Goal: Information Seeking & Learning: Check status

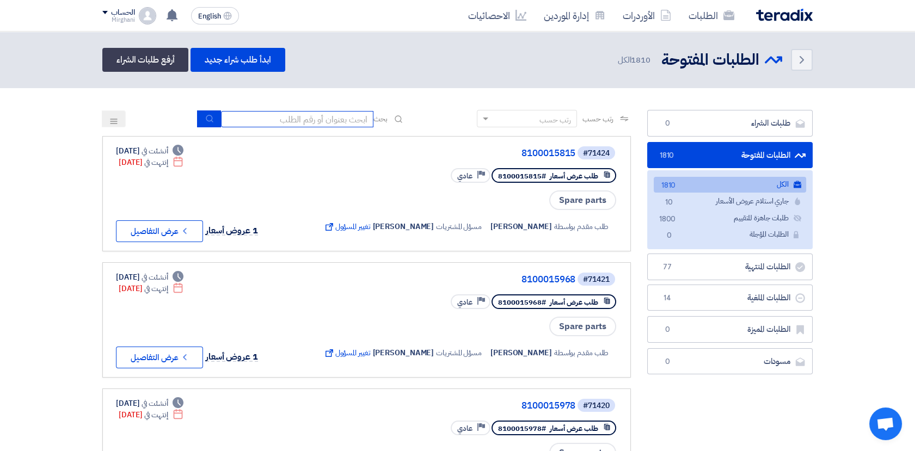
click at [333, 120] on input at bounding box center [297, 119] width 152 height 16
type input "911"
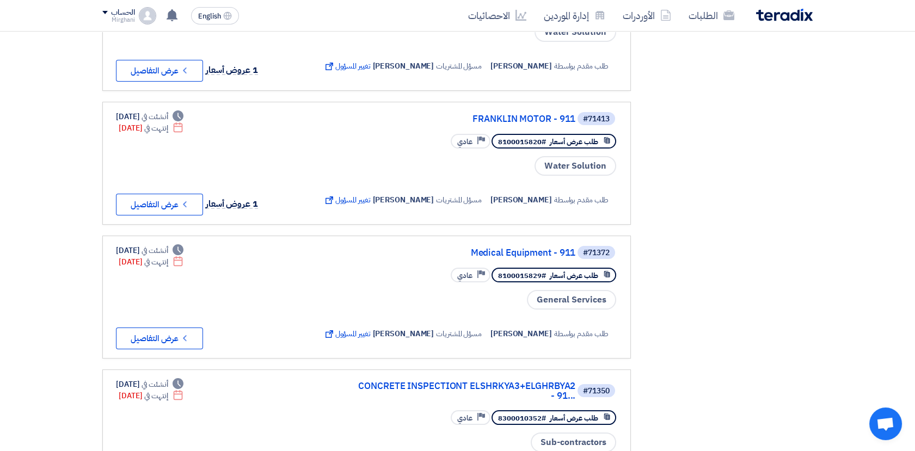
click at [472, 213] on div "طلب مقدم بواسطة [PERSON_NAME] مسؤل المشتريات [PERSON_NAME] تغيير المسؤول Extern…" at bounding box center [469, 196] width 297 height 39
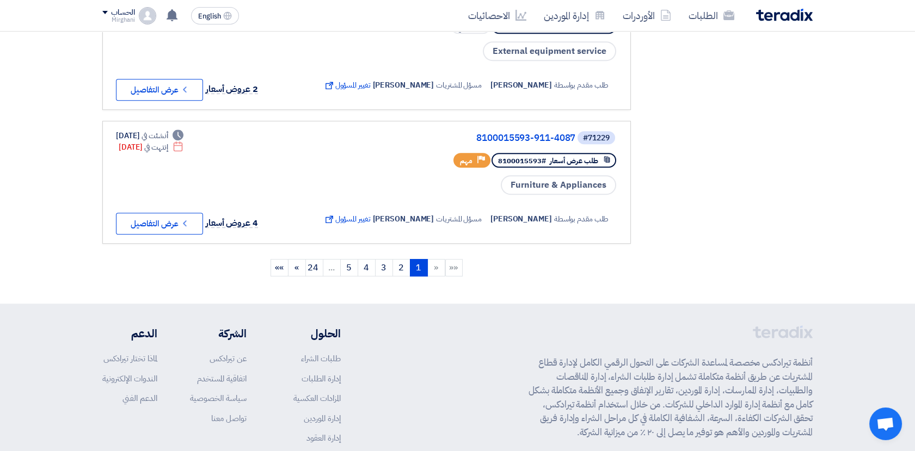
scroll to position [1334, 0]
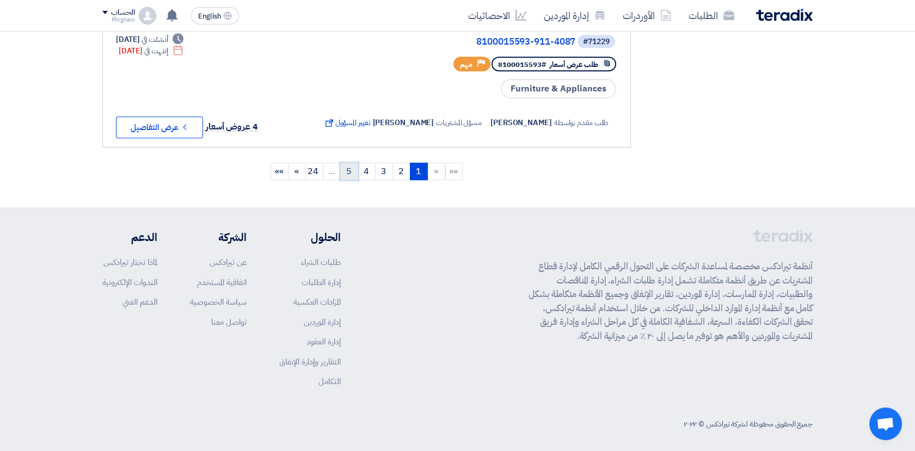
click at [349, 163] on link "5" at bounding box center [349, 171] width 18 height 17
click at [353, 172] on link "6" at bounding box center [349, 171] width 18 height 17
click at [345, 163] on link "7" at bounding box center [349, 171] width 18 height 17
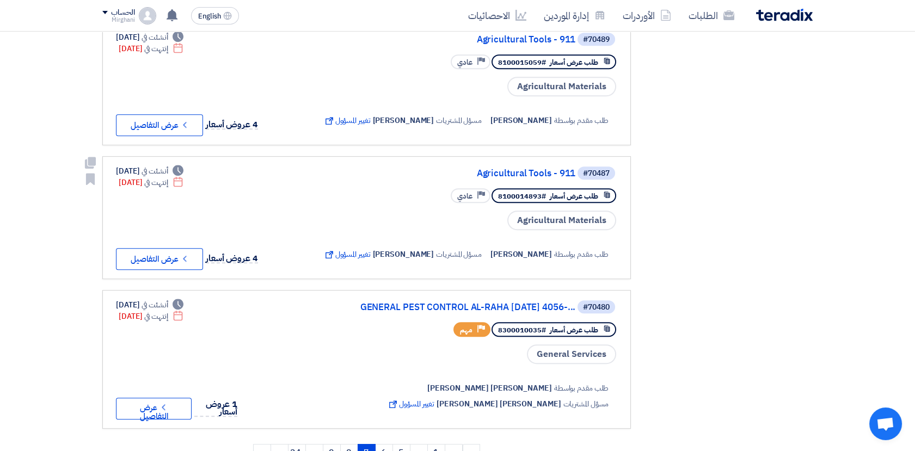
scroll to position [1088, 0]
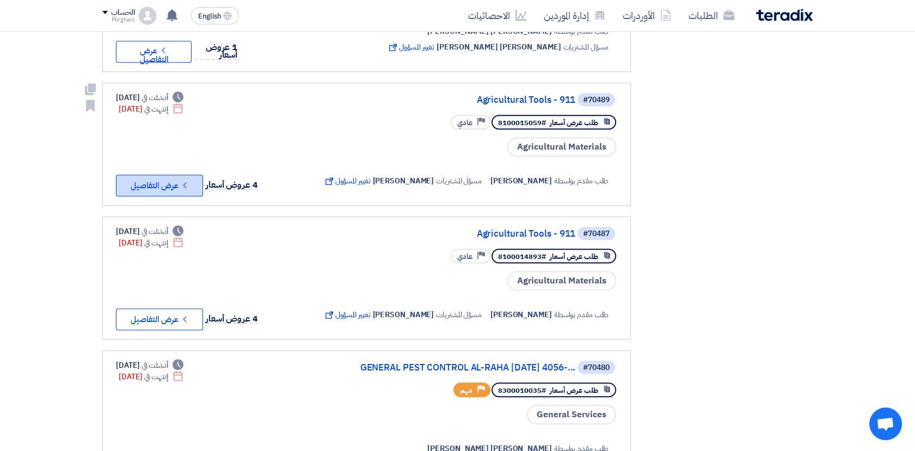
click at [171, 193] on button "Check details عرض التفاصيل" at bounding box center [159, 186] width 87 height 22
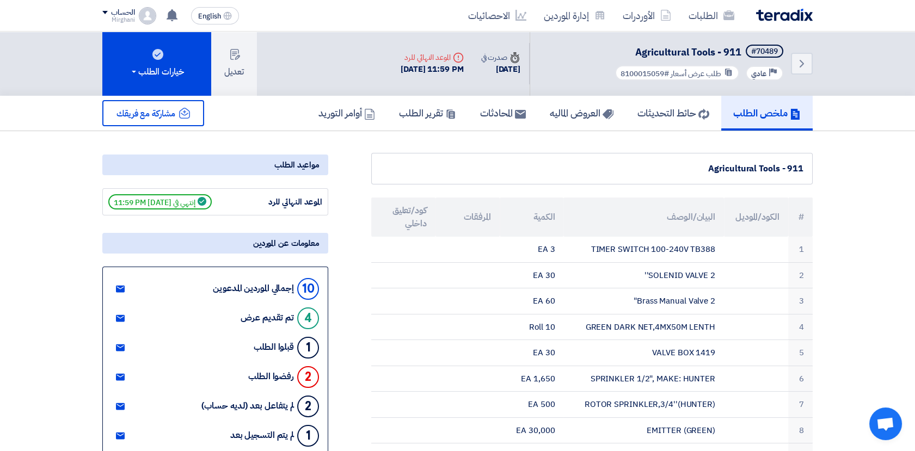
click at [727, 29] on div "الطلبات الأوردرات إدارة الموردين الاحصائيات English EN لقد استلمت عرض سعر بقيمه…" at bounding box center [457, 15] width 727 height 31
click at [722, 21] on link "الطلبات" at bounding box center [711, 16] width 63 height 26
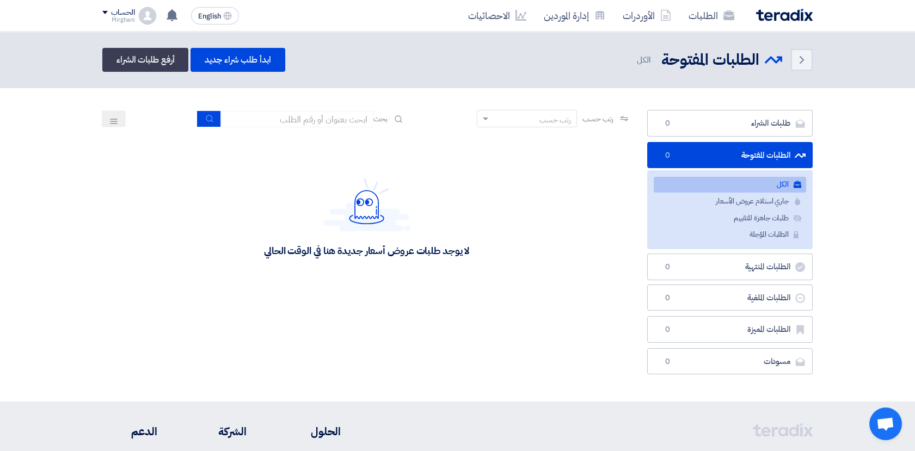
click at [281, 127] on div "رتب حسب رتب حسب بحث" at bounding box center [366, 123] width 528 height 26
click at [296, 124] on input at bounding box center [297, 119] width 152 height 16
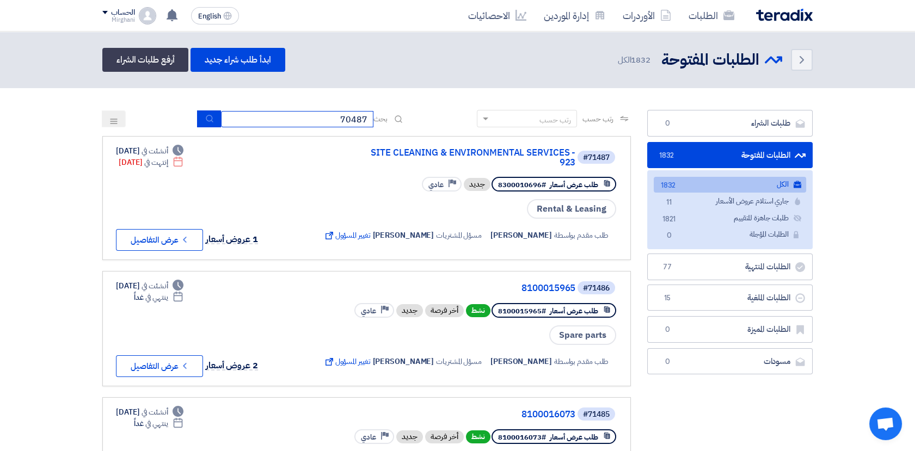
type input "70487"
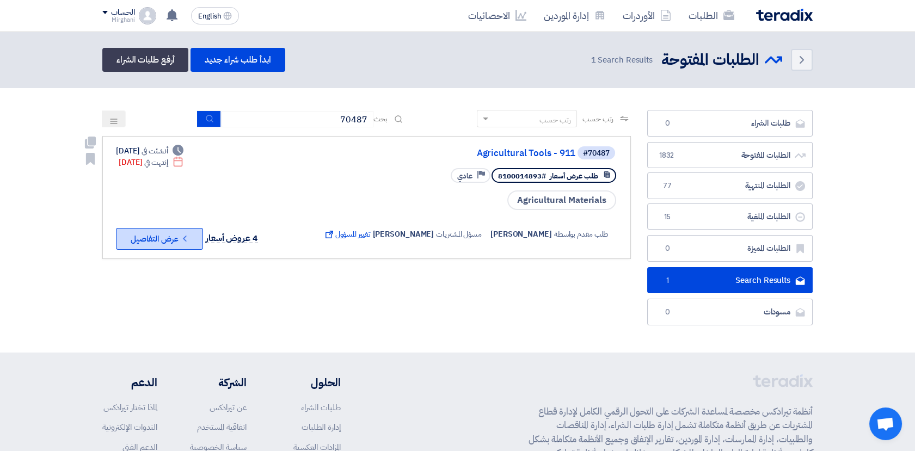
click at [161, 245] on button "Check details عرض التفاصيل" at bounding box center [159, 239] width 87 height 22
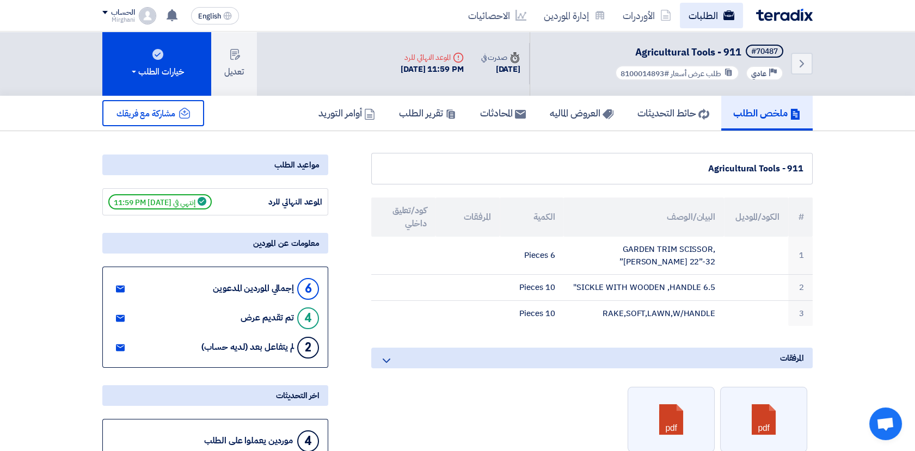
click at [711, 27] on link "الطلبات" at bounding box center [711, 16] width 63 height 26
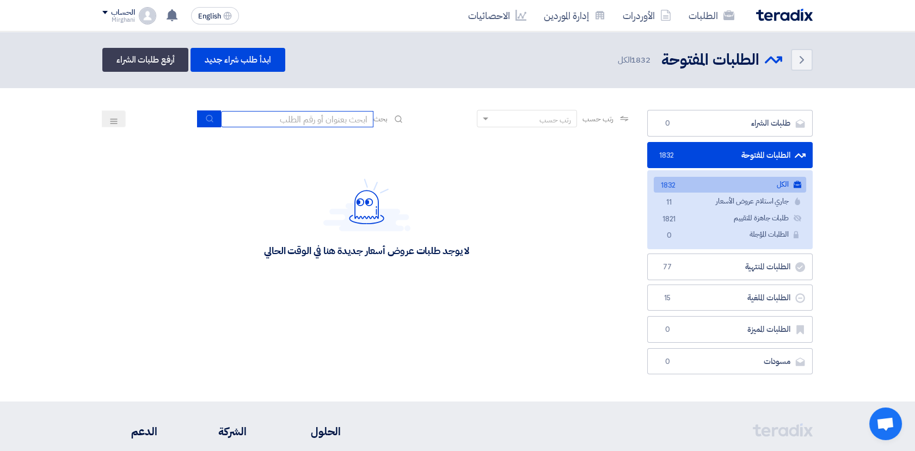
click at [271, 118] on input at bounding box center [297, 119] width 152 height 16
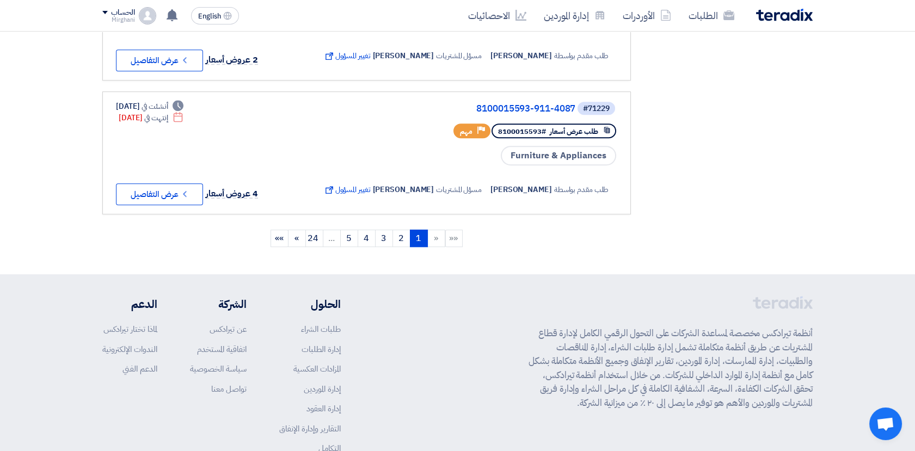
scroll to position [1334, 0]
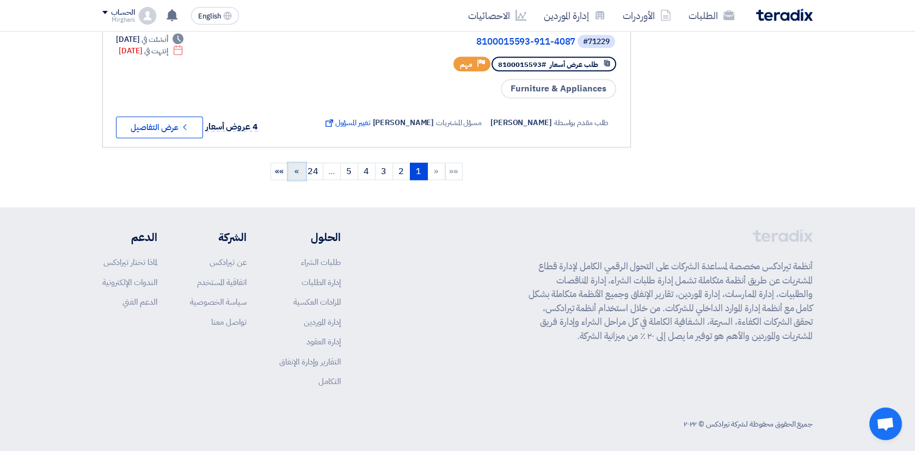
click at [296, 169] on span "»" at bounding box center [296, 171] width 4 height 13
click at [351, 170] on link "5" at bounding box center [349, 171] width 18 height 17
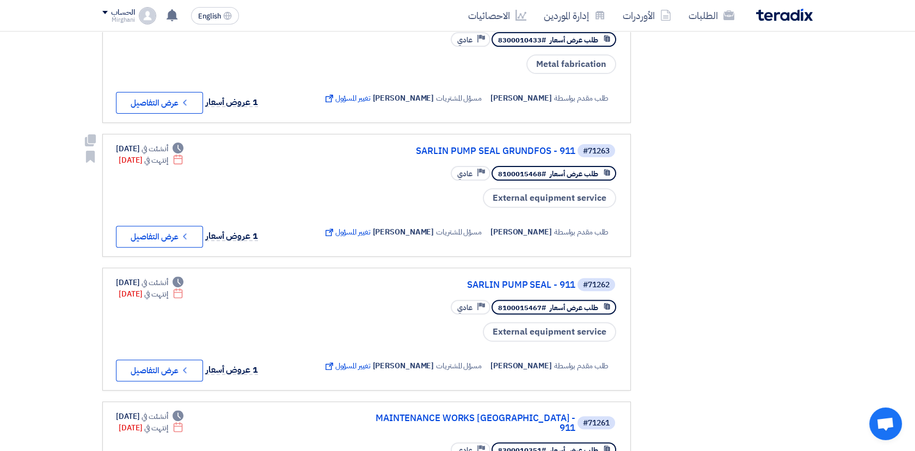
scroll to position [1238, 0]
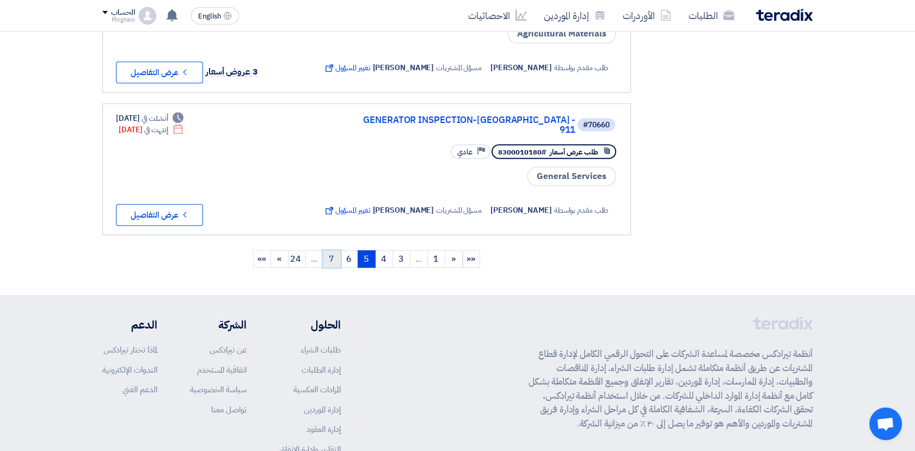
click at [335, 250] on link "7" at bounding box center [332, 258] width 18 height 17
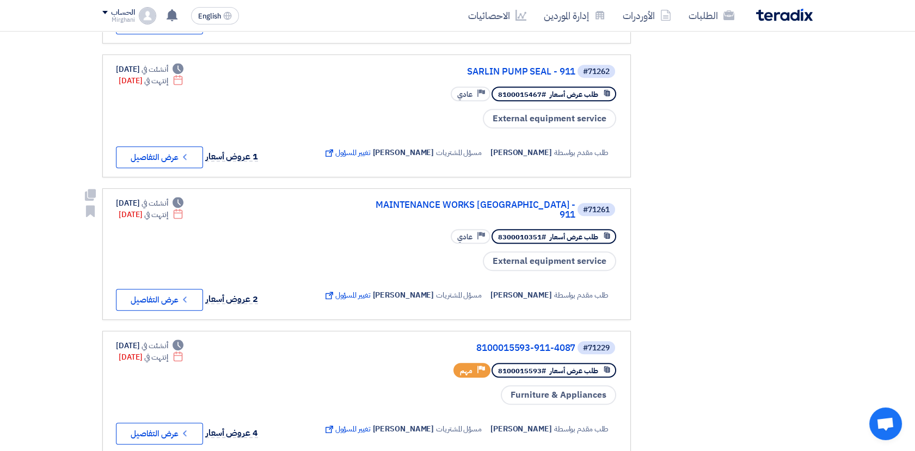
scroll to position [1270, 0]
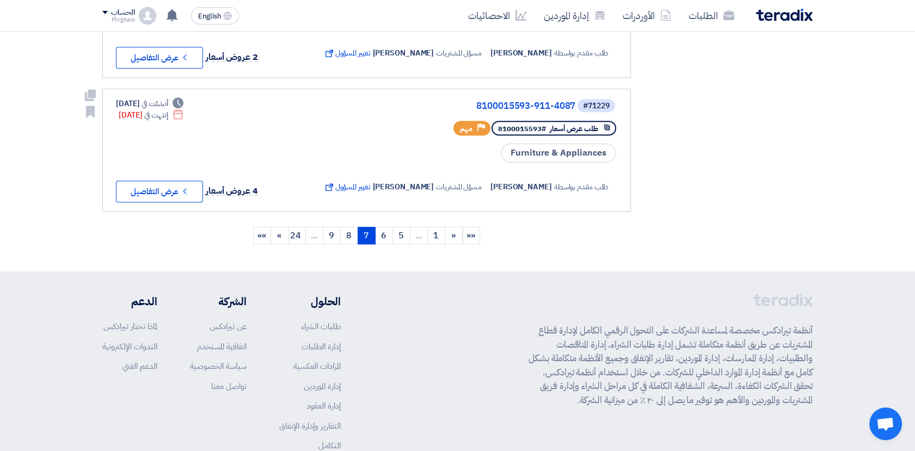
drag, startPoint x: 350, startPoint y: 194, endPoint x: 343, endPoint y: 180, distance: 16.6
click at [351, 195] on div "طلب مقدم بواسطة [PERSON_NAME] مسؤل المشتريات [PERSON_NAME] تغيير المسؤول Extern…" at bounding box center [469, 183] width 297 height 39
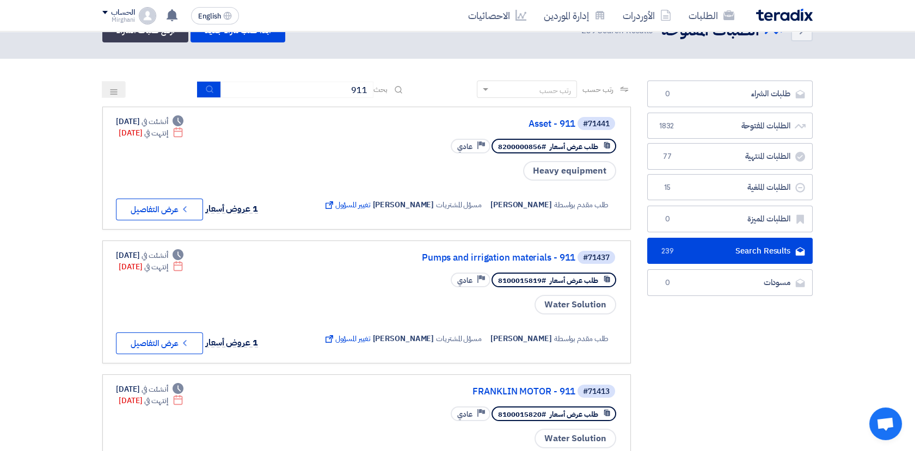
scroll to position [0, 0]
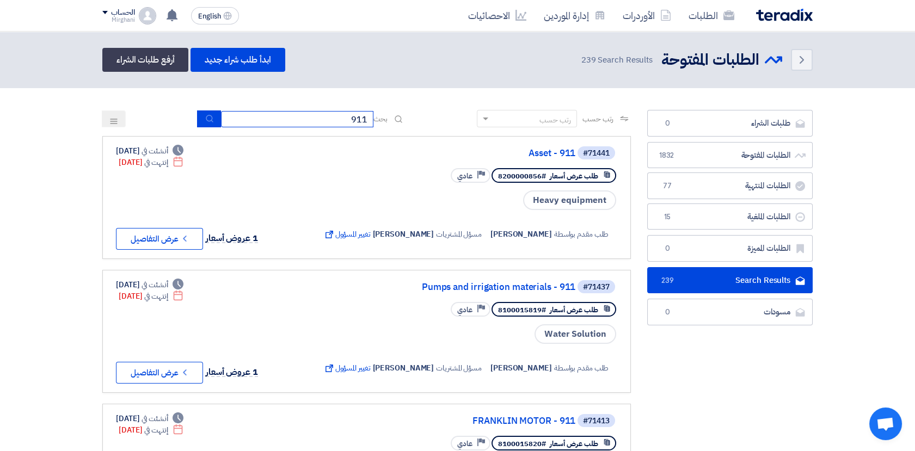
drag, startPoint x: 328, startPoint y: 115, endPoint x: 491, endPoint y: 121, distance: 162.8
click at [485, 121] on div "رتب حسب رتب حسب بحث 911" at bounding box center [366, 123] width 528 height 26
type input "س"
type input "soil peatmoss"
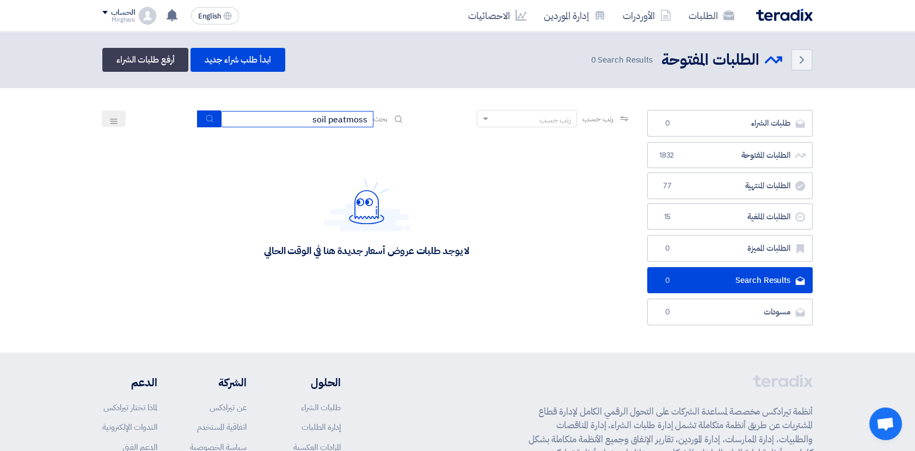
drag, startPoint x: 292, startPoint y: 112, endPoint x: 435, endPoint y: 134, distance: 144.3
click at [435, 134] on div "رتب حسب رتب حسب بحث soil peatmoss" at bounding box center [366, 123] width 528 height 26
type input "t"
type input "70924"
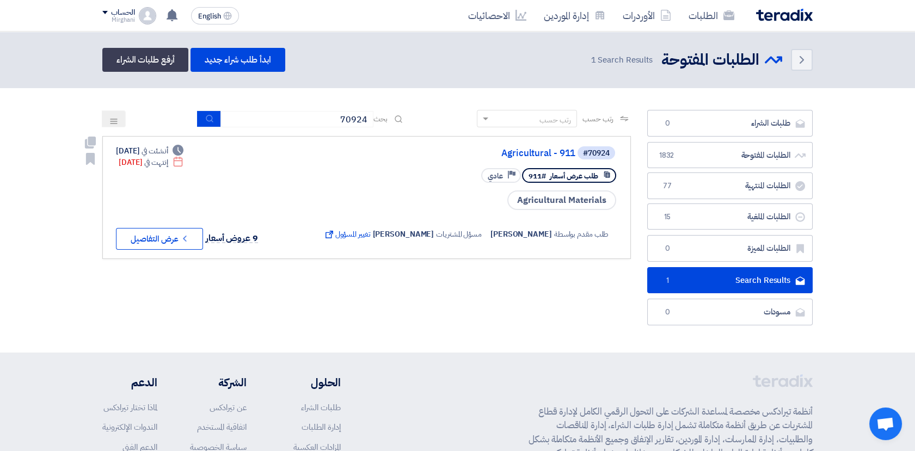
click at [536, 145] on div "#70924 Agricultural - 911" at bounding box center [469, 152] width 297 height 15
click at [527, 156] on link "Agricultural - 911" at bounding box center [467, 154] width 218 height 10
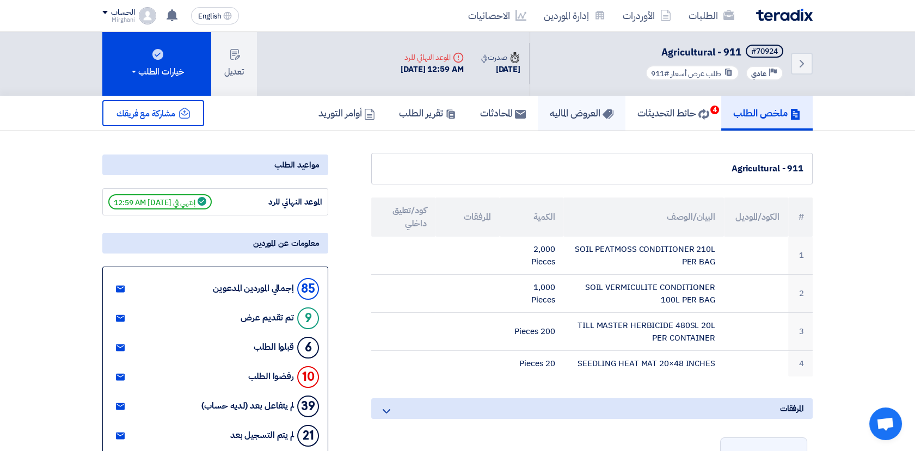
click at [583, 120] on link "العروض الماليه" at bounding box center [582, 113] width 88 height 35
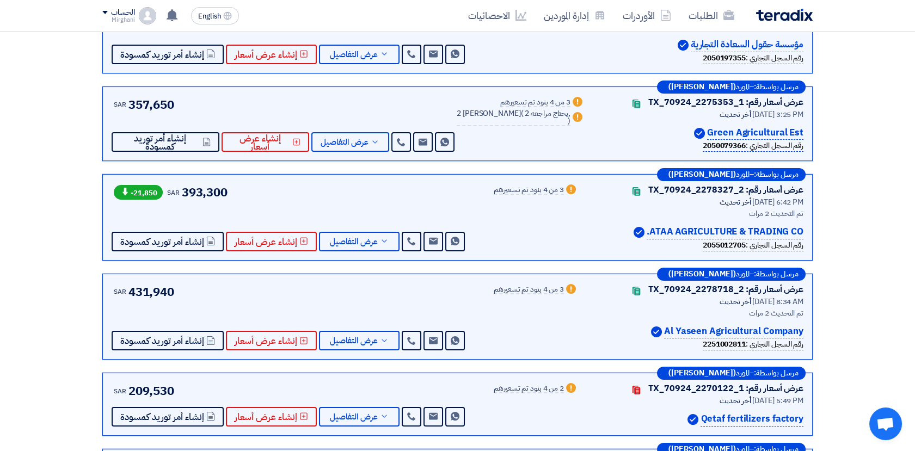
scroll to position [423, 0]
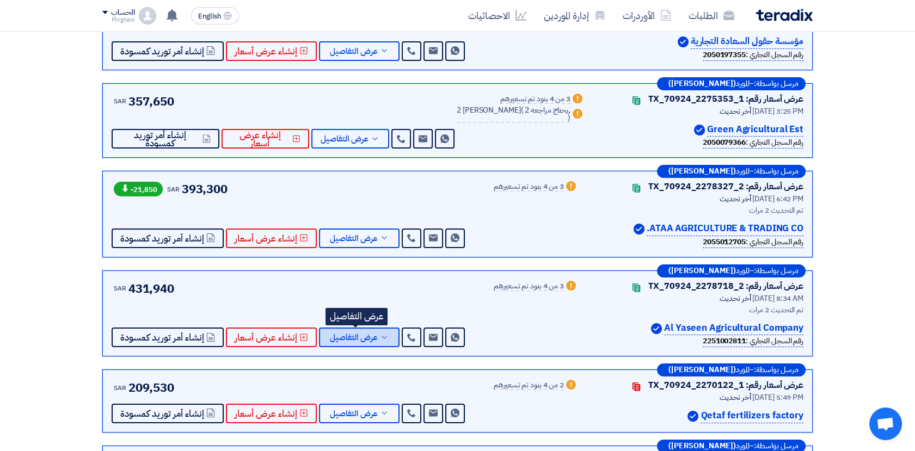
click at [360, 341] on button "عرض التفاصيل" at bounding box center [359, 338] width 81 height 20
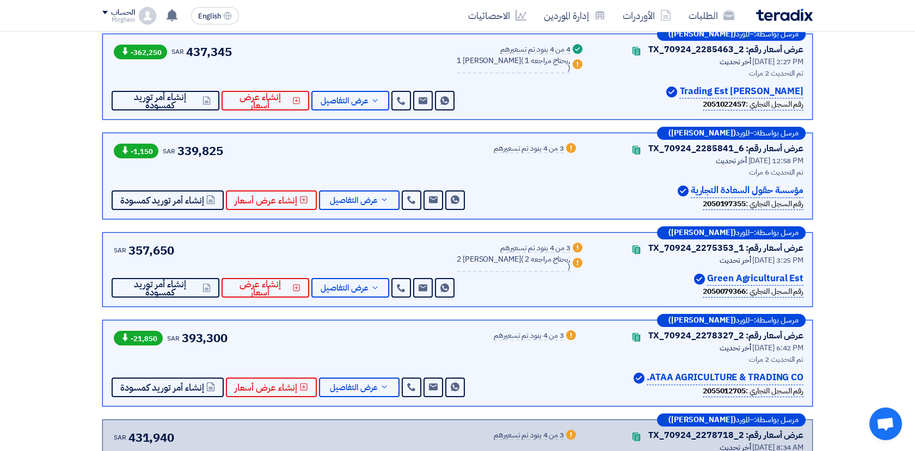
scroll to position [302, 0]
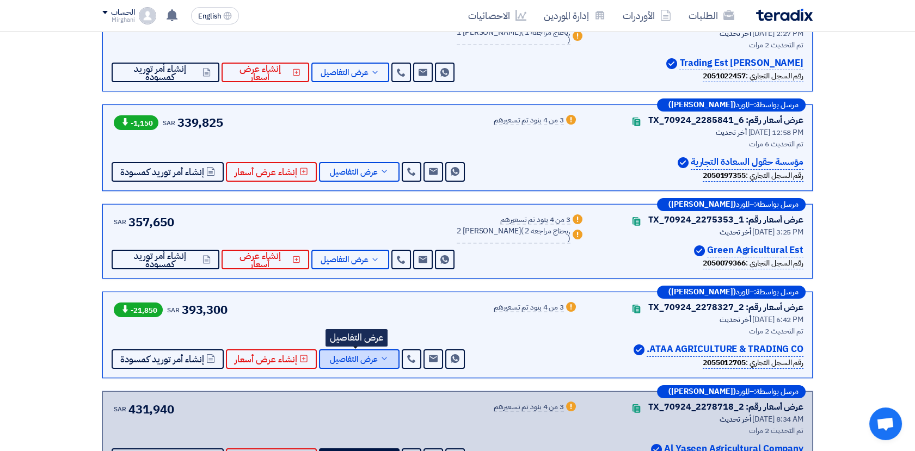
click at [364, 358] on span "عرض التفاصيل" at bounding box center [354, 359] width 48 height 8
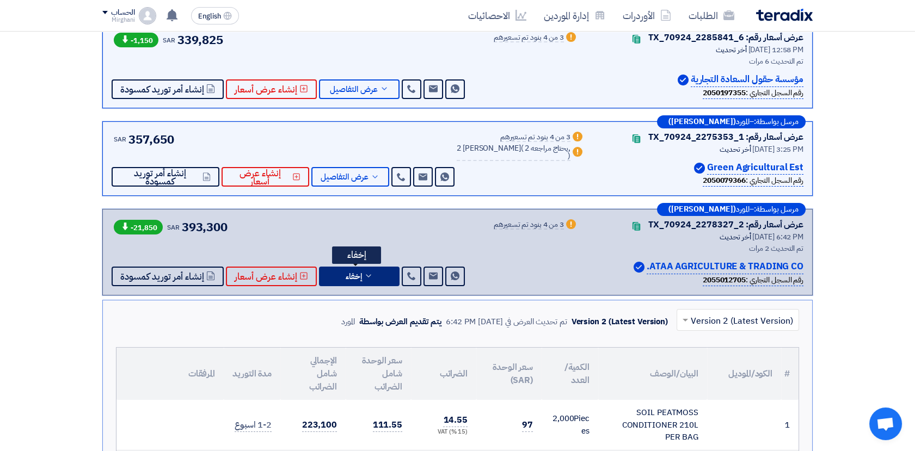
scroll to position [362, 0]
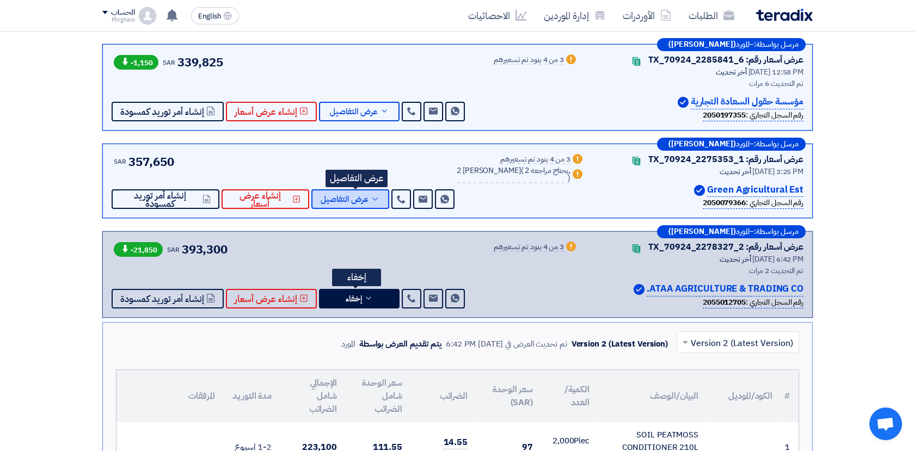
click at [367, 195] on span "عرض التفاصيل" at bounding box center [345, 199] width 48 height 8
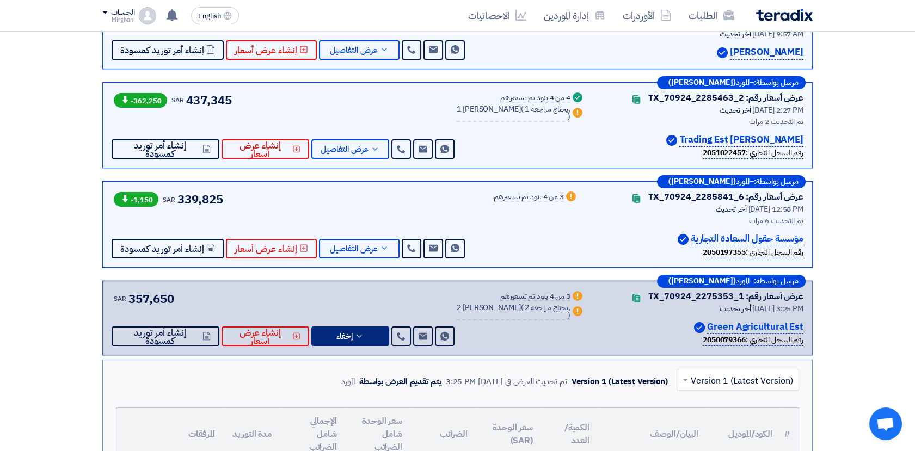
scroll to position [181, 0]
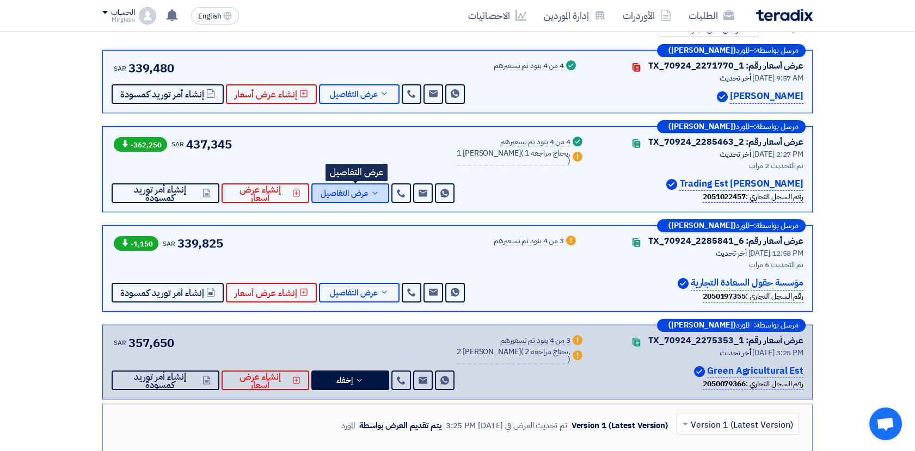
click at [379, 192] on icon at bounding box center [375, 193] width 9 height 9
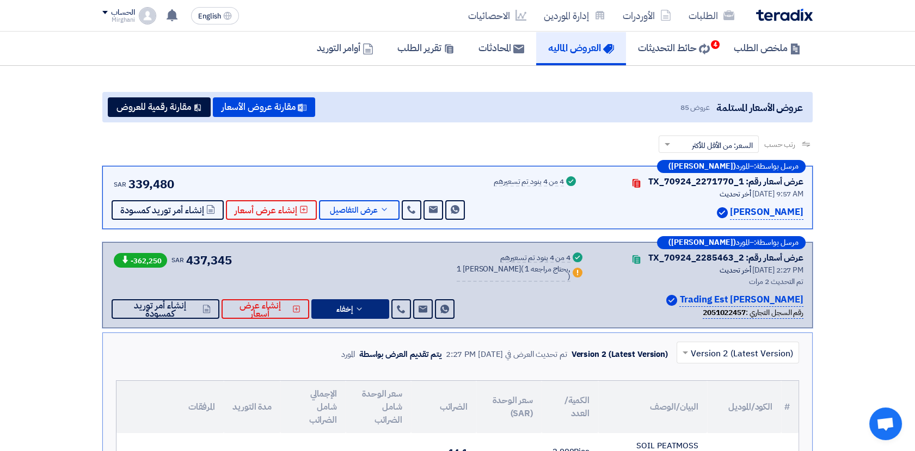
scroll to position [60, 0]
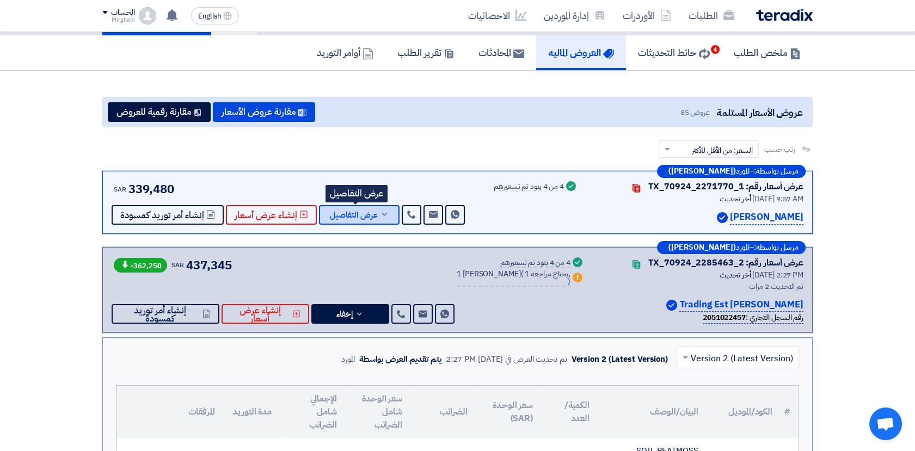
click at [363, 214] on span "عرض التفاصيل" at bounding box center [354, 215] width 48 height 8
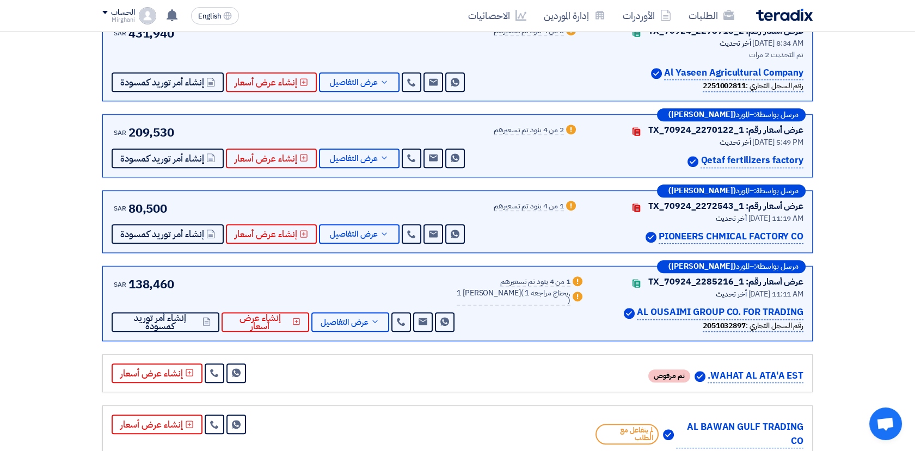
scroll to position [1270, 0]
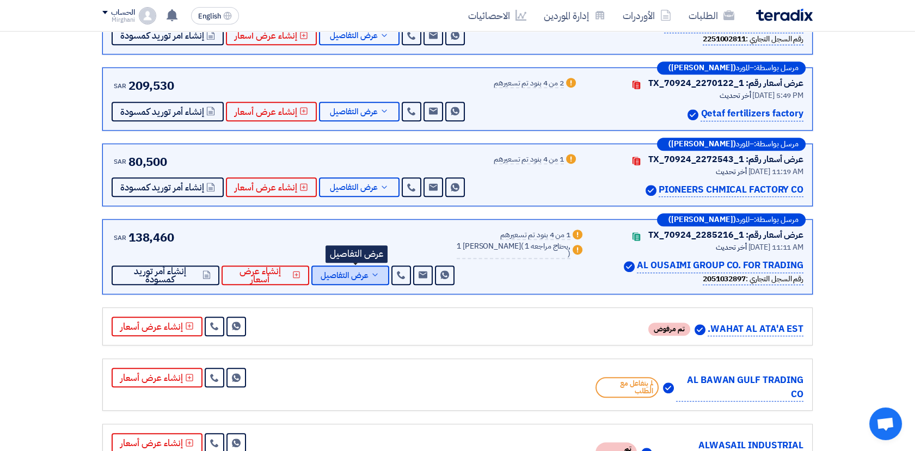
click at [379, 270] on icon at bounding box center [375, 274] width 9 height 9
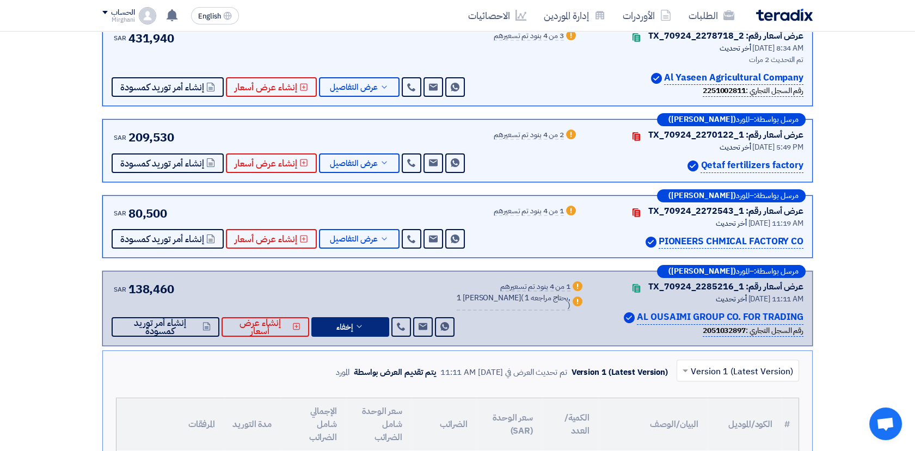
scroll to position [605, 0]
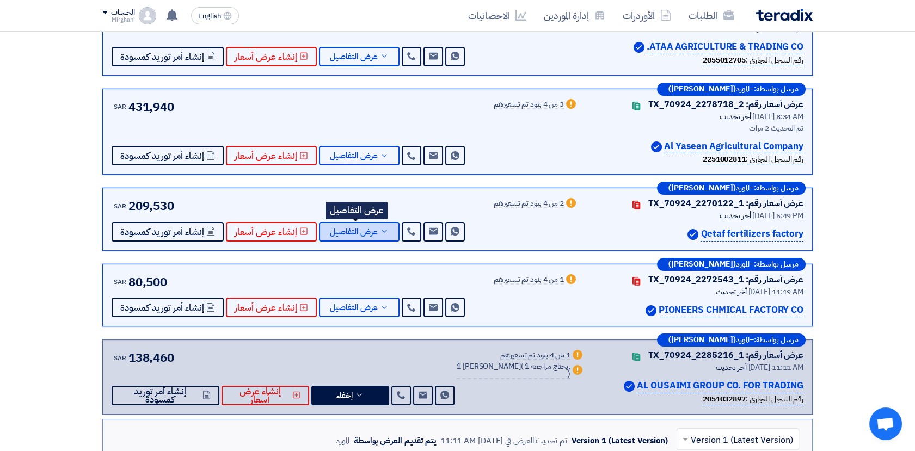
click at [366, 232] on span "عرض التفاصيل" at bounding box center [354, 232] width 48 height 8
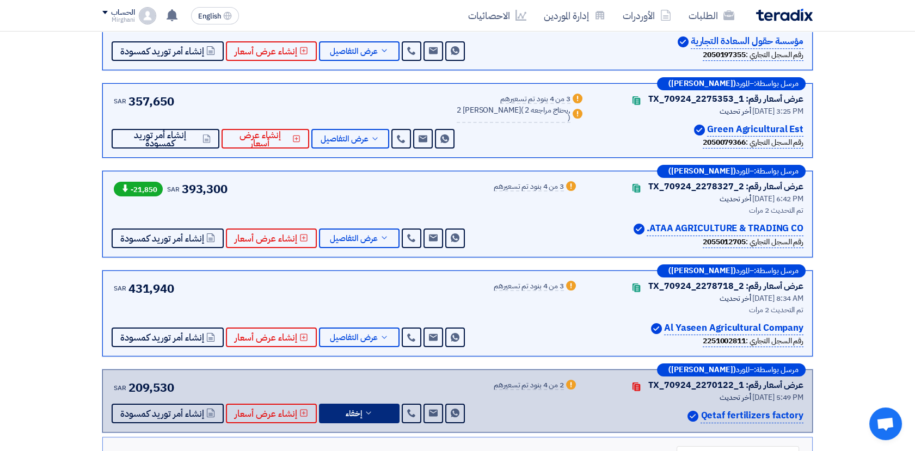
scroll to position [362, 0]
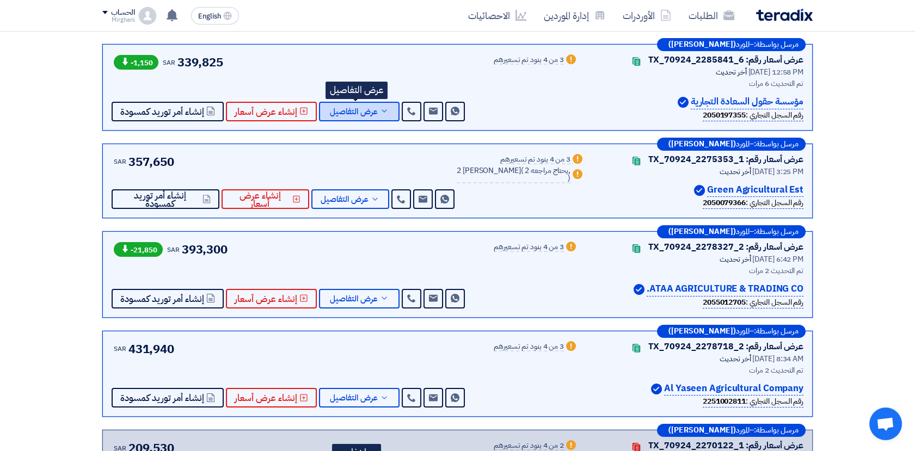
click at [370, 108] on span "عرض التفاصيل" at bounding box center [354, 112] width 48 height 8
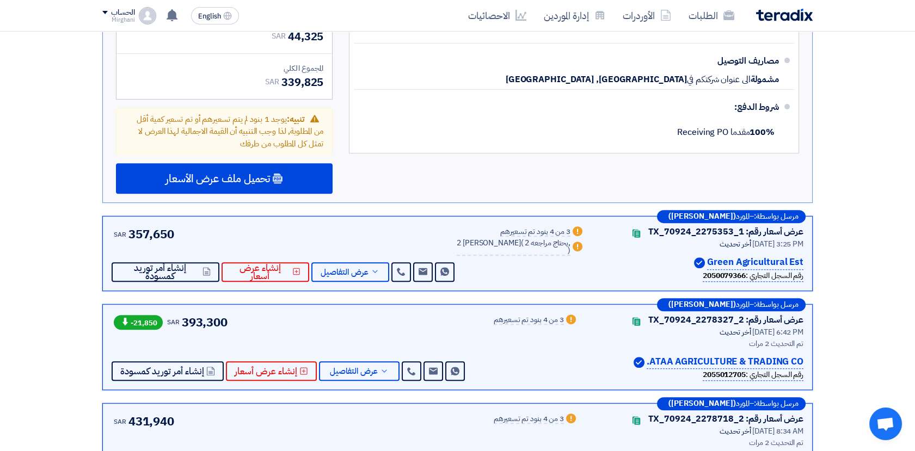
scroll to position [907, 0]
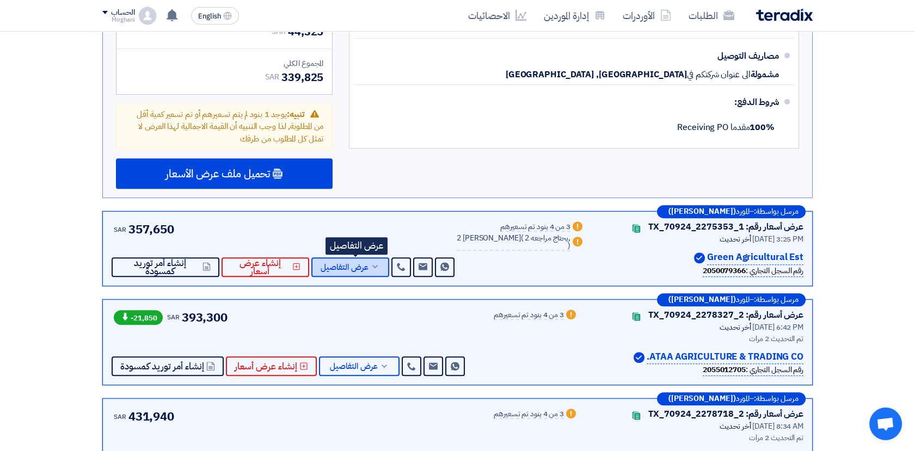
click at [376, 268] on button "عرض التفاصيل" at bounding box center [350, 267] width 78 height 20
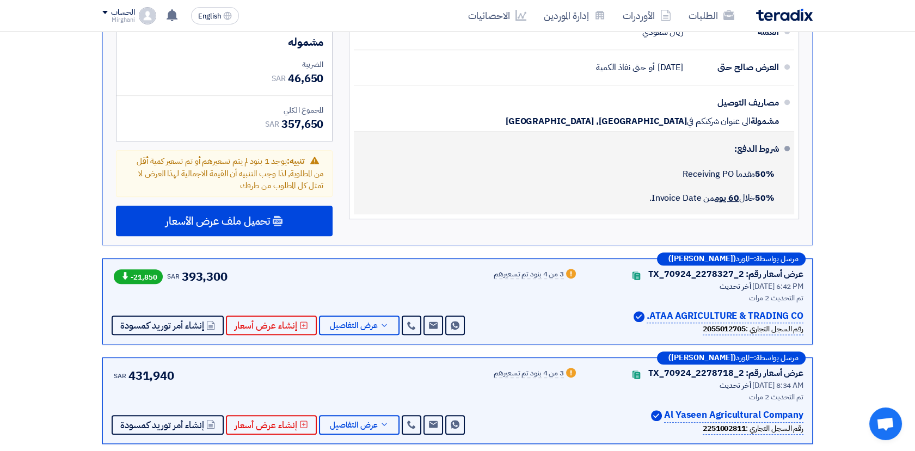
scroll to position [1028, 0]
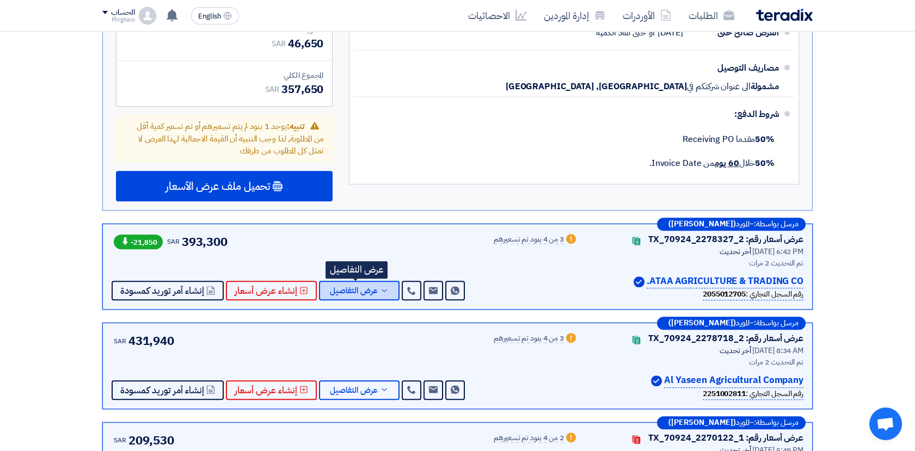
click at [368, 291] on span "عرض التفاصيل" at bounding box center [354, 291] width 48 height 8
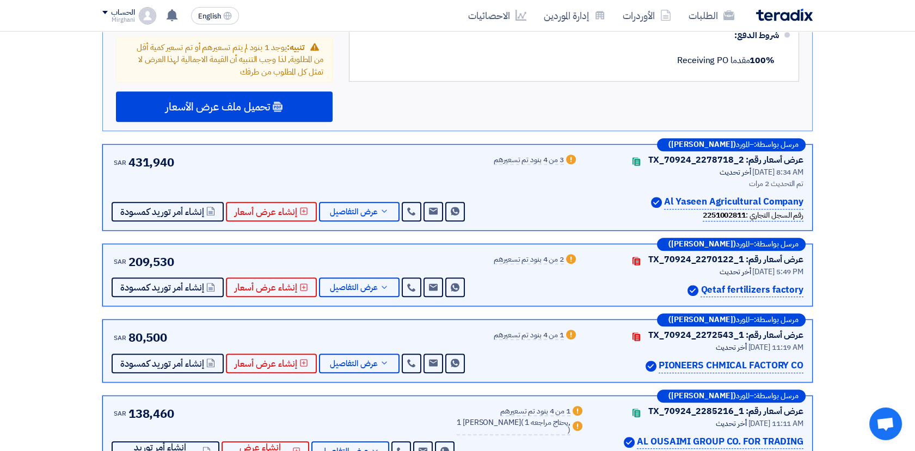
scroll to position [1149, 0]
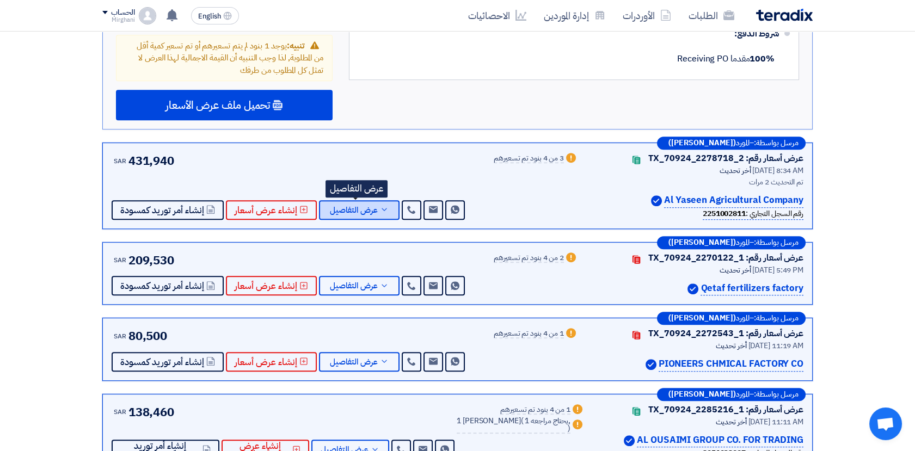
click at [380, 205] on icon at bounding box center [384, 209] width 9 height 9
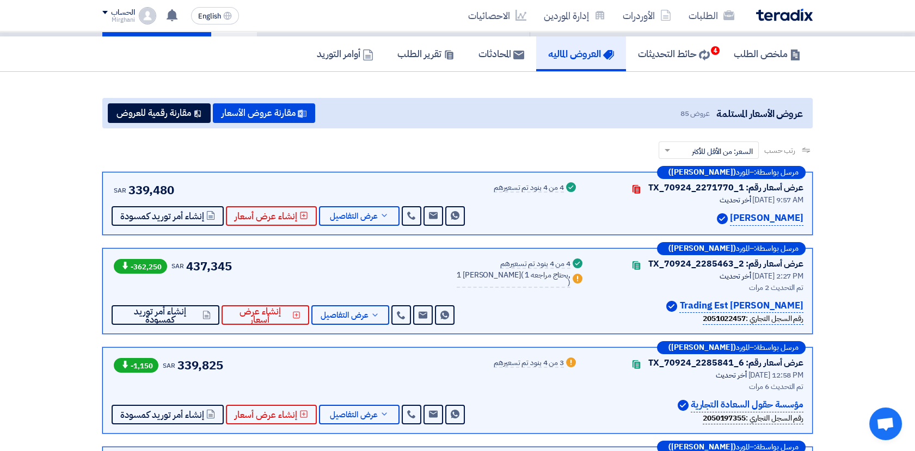
scroll to position [0, 0]
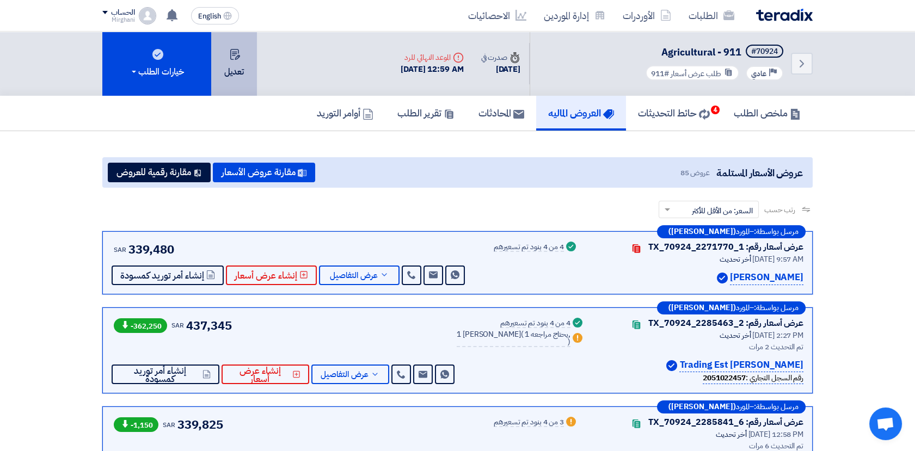
click at [236, 82] on button "تعديل" at bounding box center [234, 64] width 46 height 64
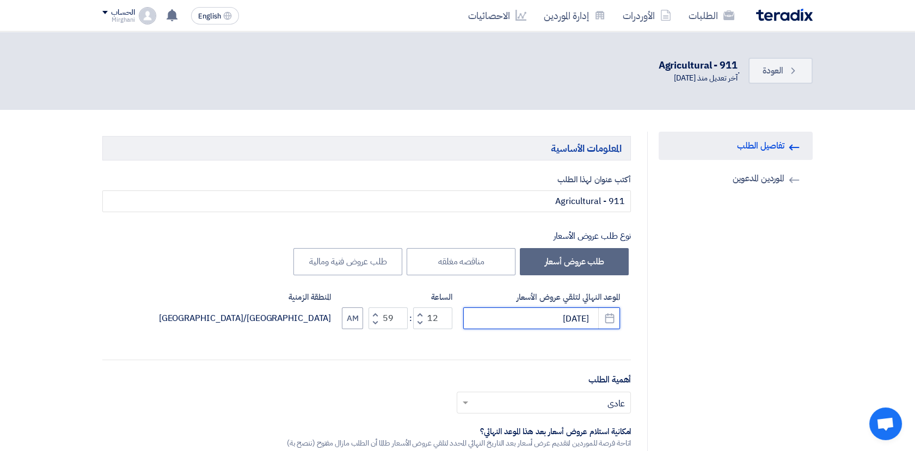
click at [562, 322] on input "[DATE]" at bounding box center [541, 318] width 157 height 22
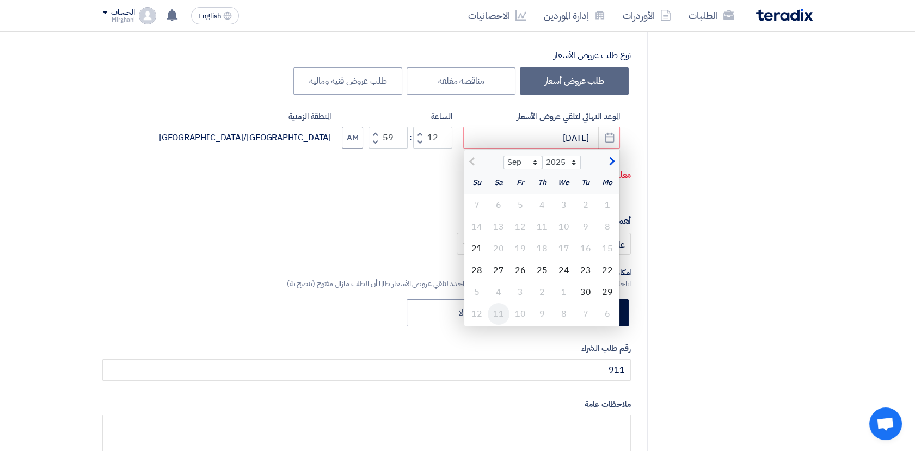
scroll to position [181, 0]
click at [608, 263] on div "22" at bounding box center [607, 270] width 22 height 22
type input "[DATE]"
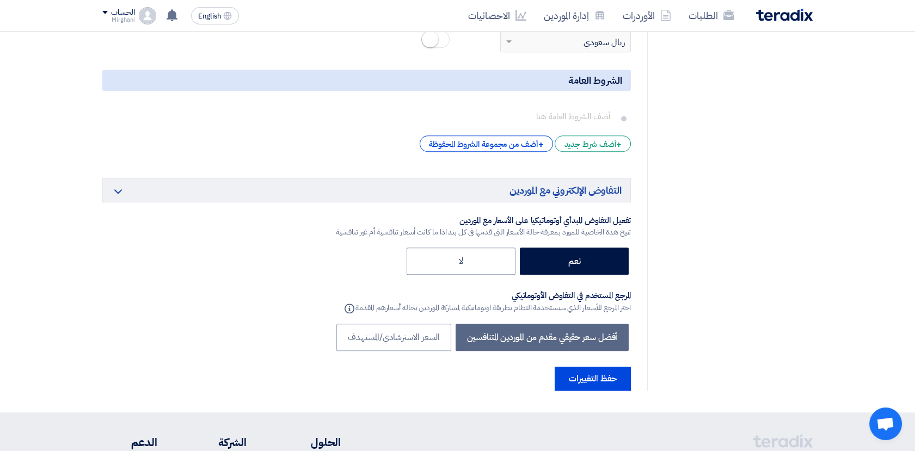
scroll to position [2056, 0]
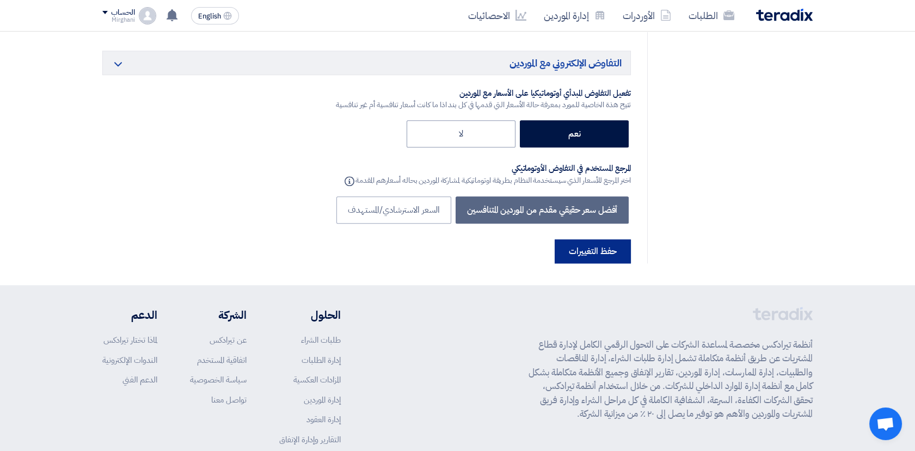
click at [595, 239] on button "حفظ التغييرات" at bounding box center [593, 251] width 76 height 24
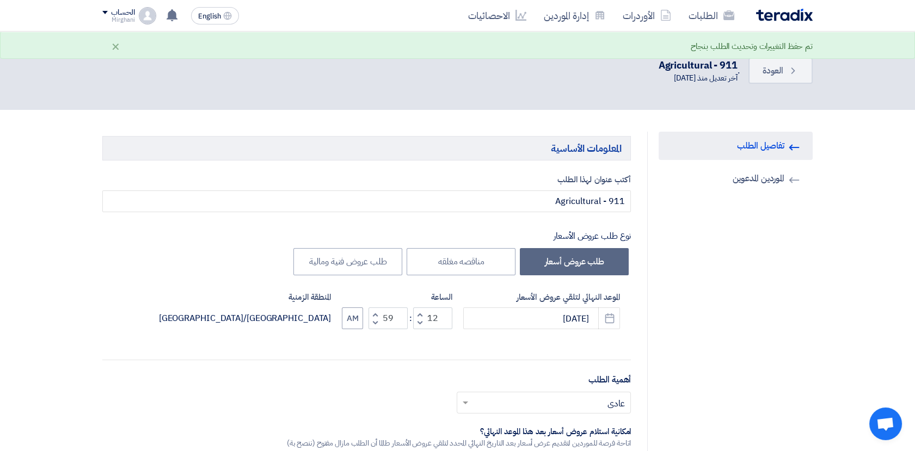
drag, startPoint x: 903, startPoint y: 207, endPoint x: 896, endPoint y: 182, distance: 25.5
click at [796, 75] on icon "Back" at bounding box center [793, 70] width 11 height 11
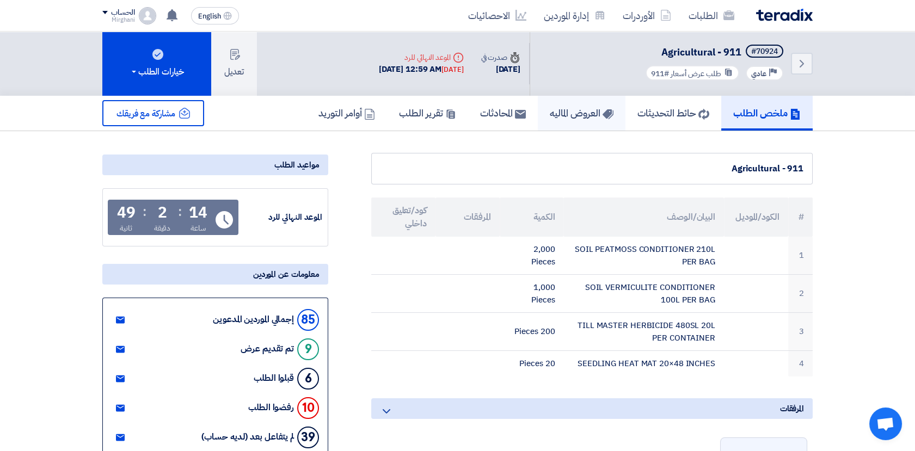
click at [562, 107] on h5 "العروض الماليه" at bounding box center [582, 113] width 64 height 13
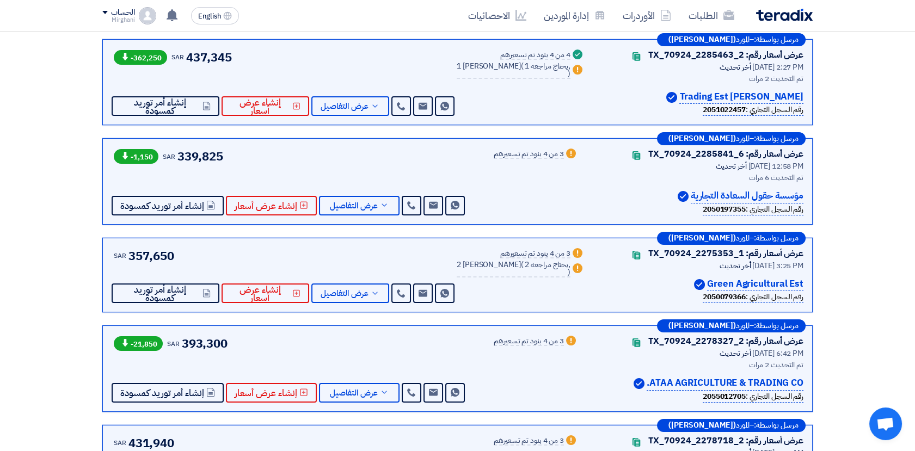
scroll to position [242, 0]
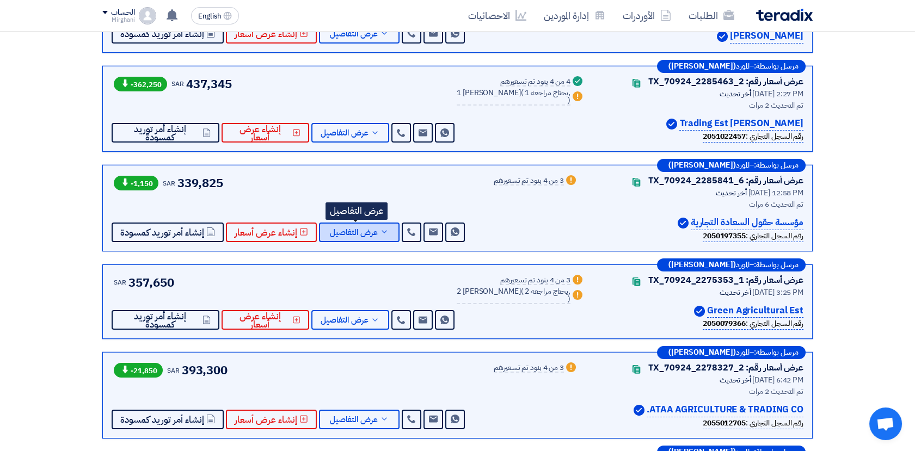
click at [370, 229] on span "عرض التفاصيل" at bounding box center [354, 233] width 48 height 8
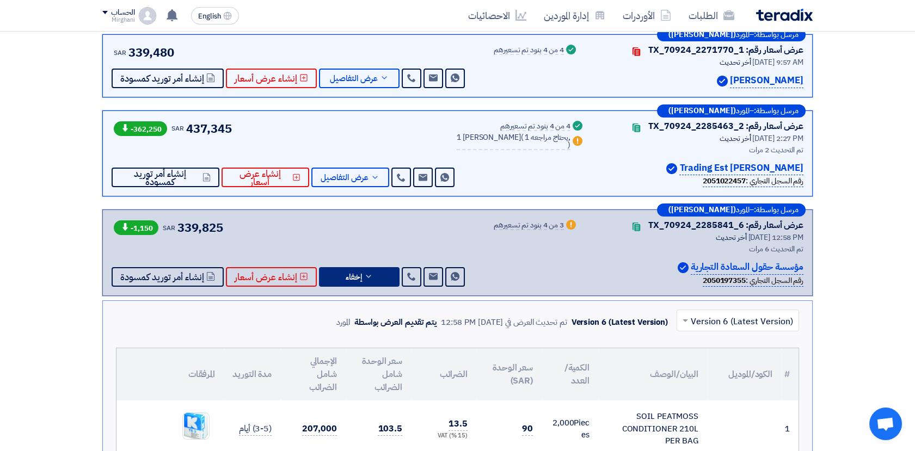
scroll to position [181, 0]
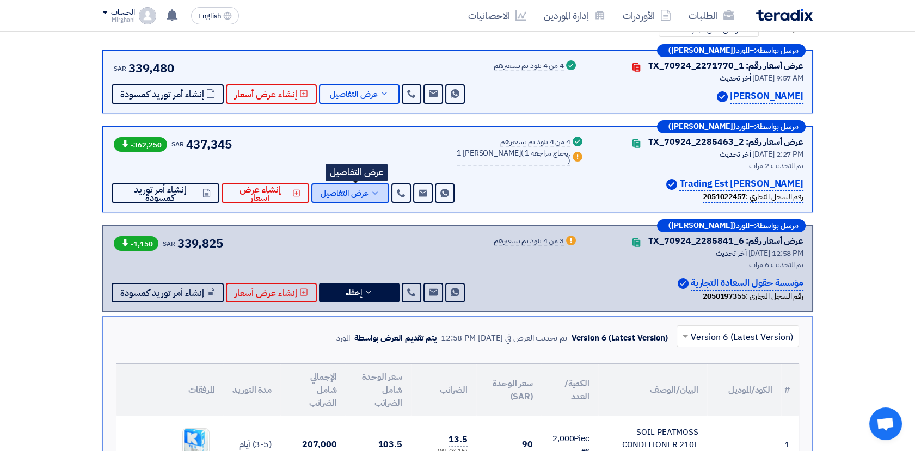
click at [360, 193] on span "عرض التفاصيل" at bounding box center [345, 193] width 48 height 8
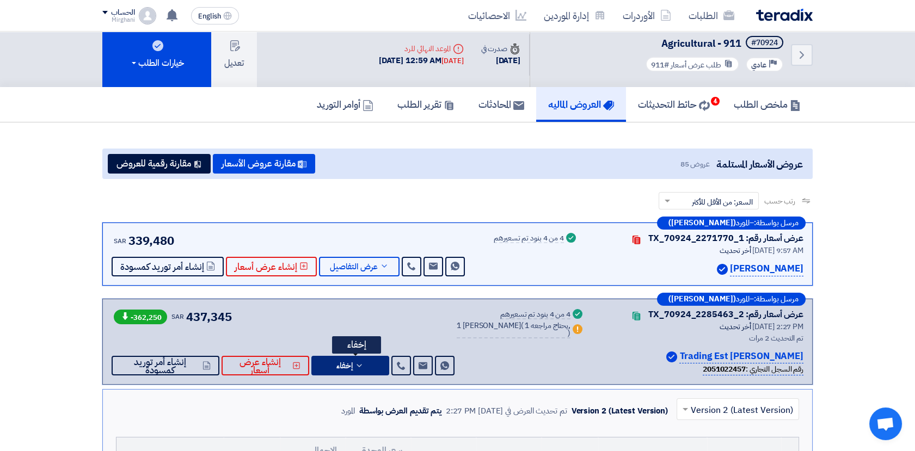
scroll to position [0, 0]
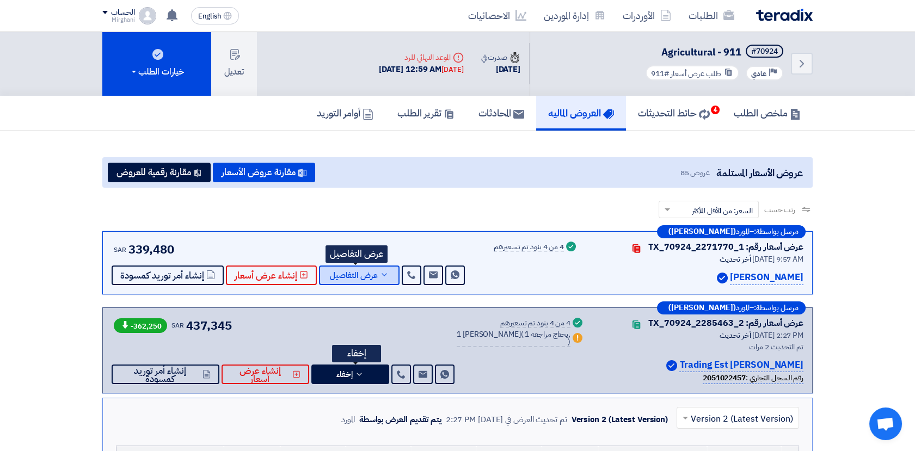
click at [364, 276] on span "عرض التفاصيل" at bounding box center [354, 276] width 48 height 8
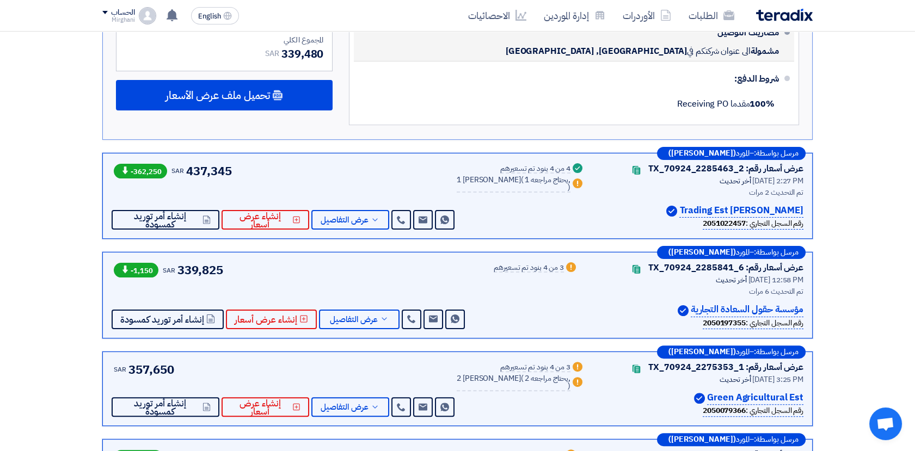
scroll to position [725, 0]
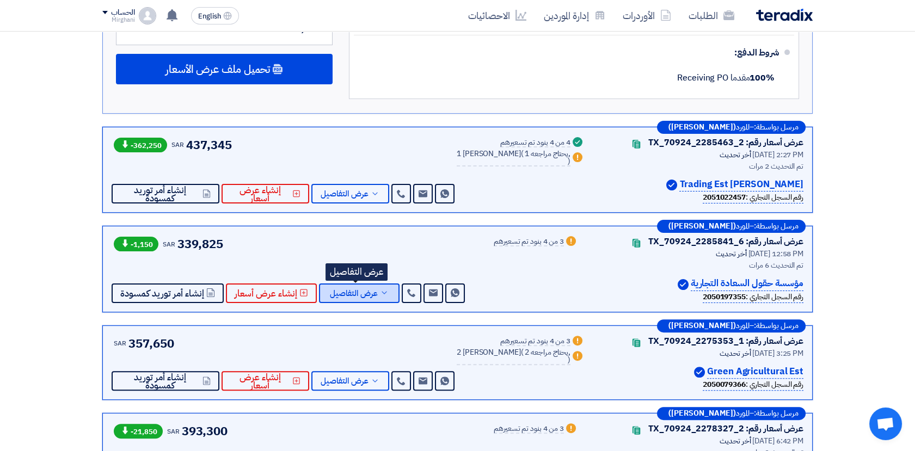
click at [381, 288] on icon at bounding box center [384, 292] width 9 height 9
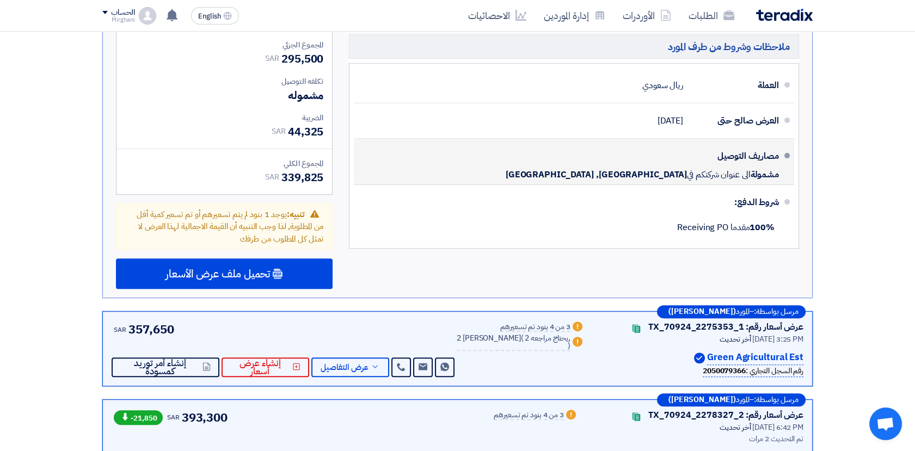
scroll to position [907, 0]
